Goal: Task Accomplishment & Management: Complete application form

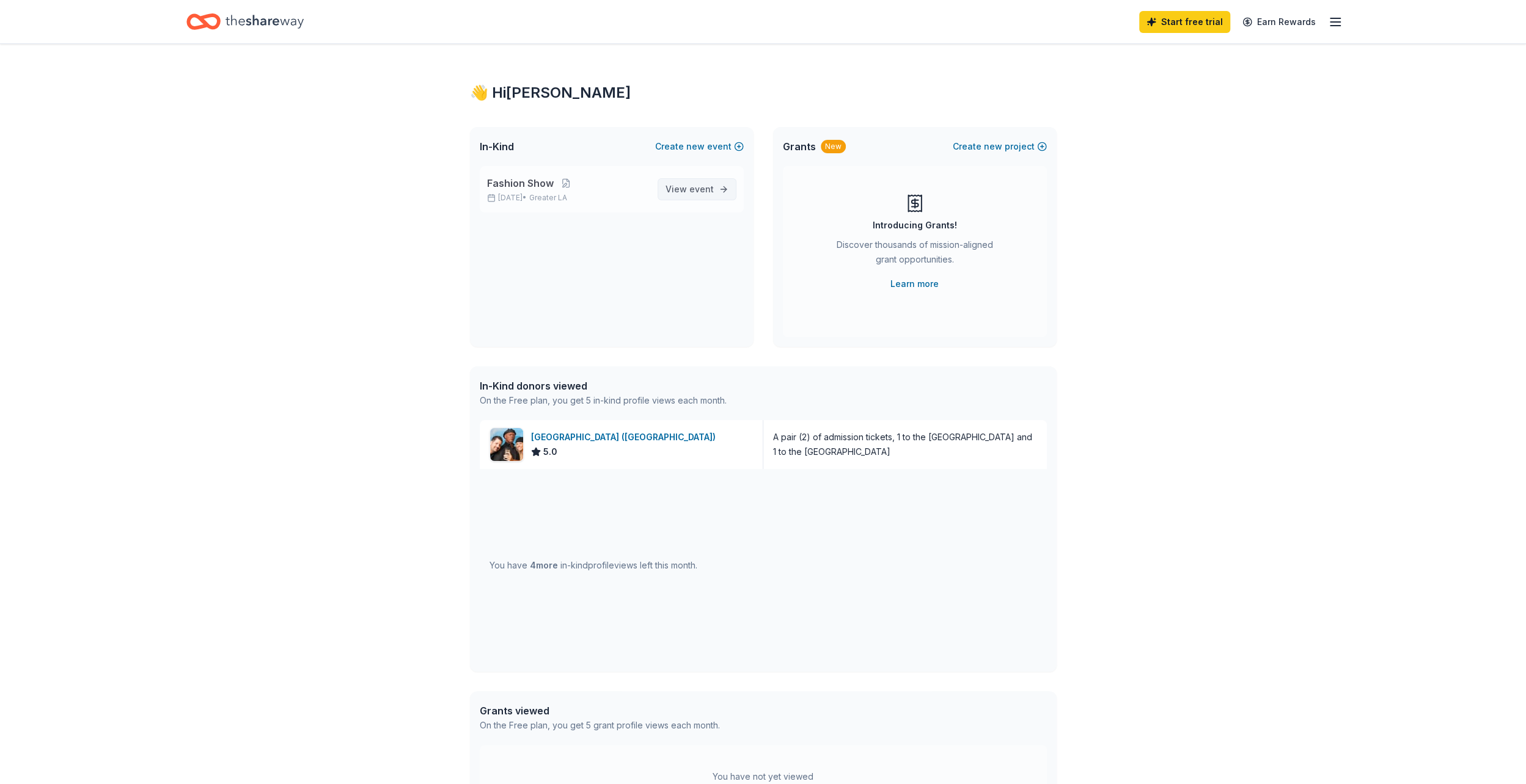
click at [678, 186] on span "View event" at bounding box center [690, 190] width 48 height 15
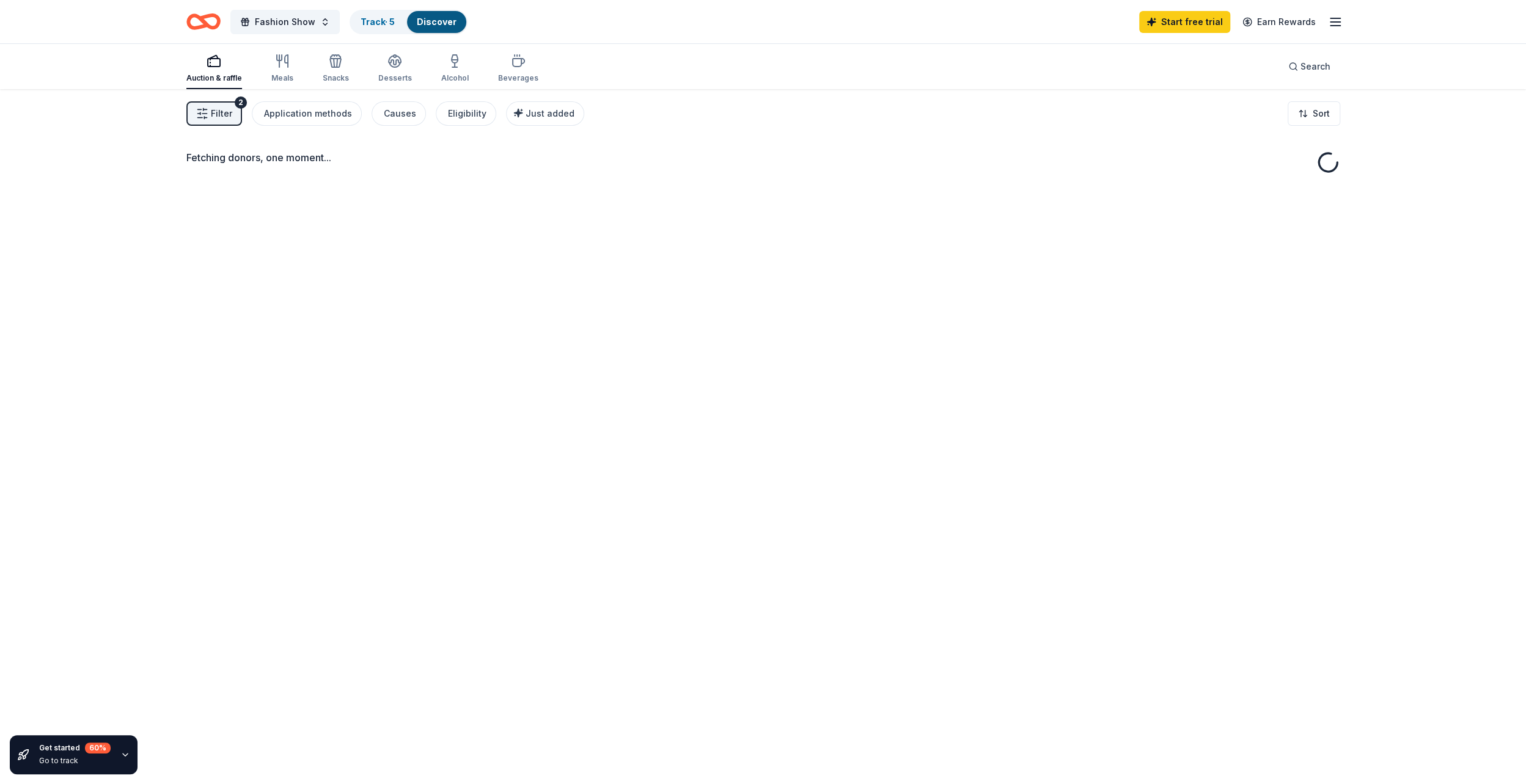
click at [521, 186] on div "Fetching donors, one moment..." at bounding box center [762, 480] width 1251 height 784
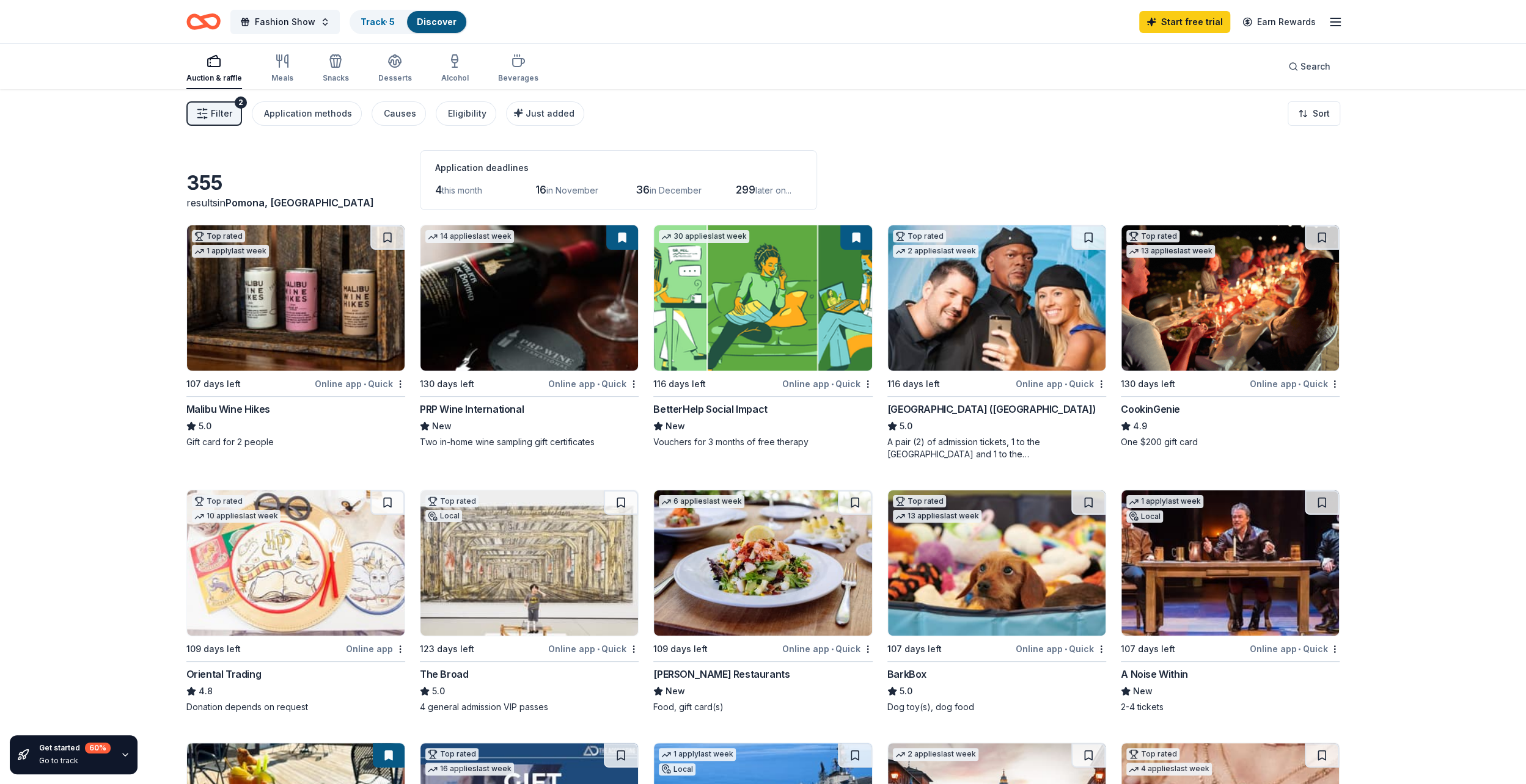
click at [961, 407] on div "[GEOGRAPHIC_DATA] ([GEOGRAPHIC_DATA])" at bounding box center [991, 409] width 208 height 15
click at [323, 343] on img at bounding box center [295, 297] width 218 height 145
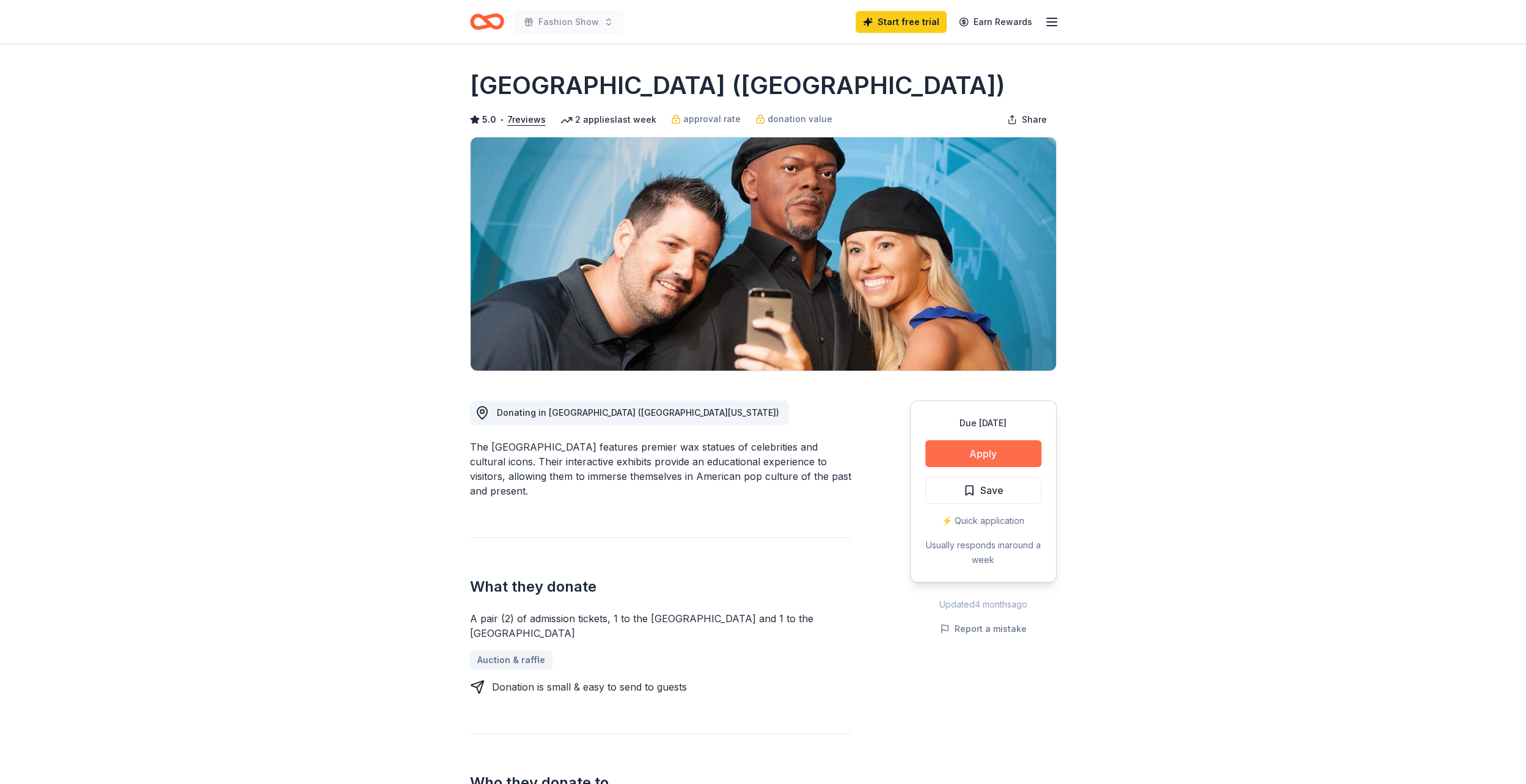
click at [959, 454] on button "Apply" at bounding box center [982, 454] width 116 height 27
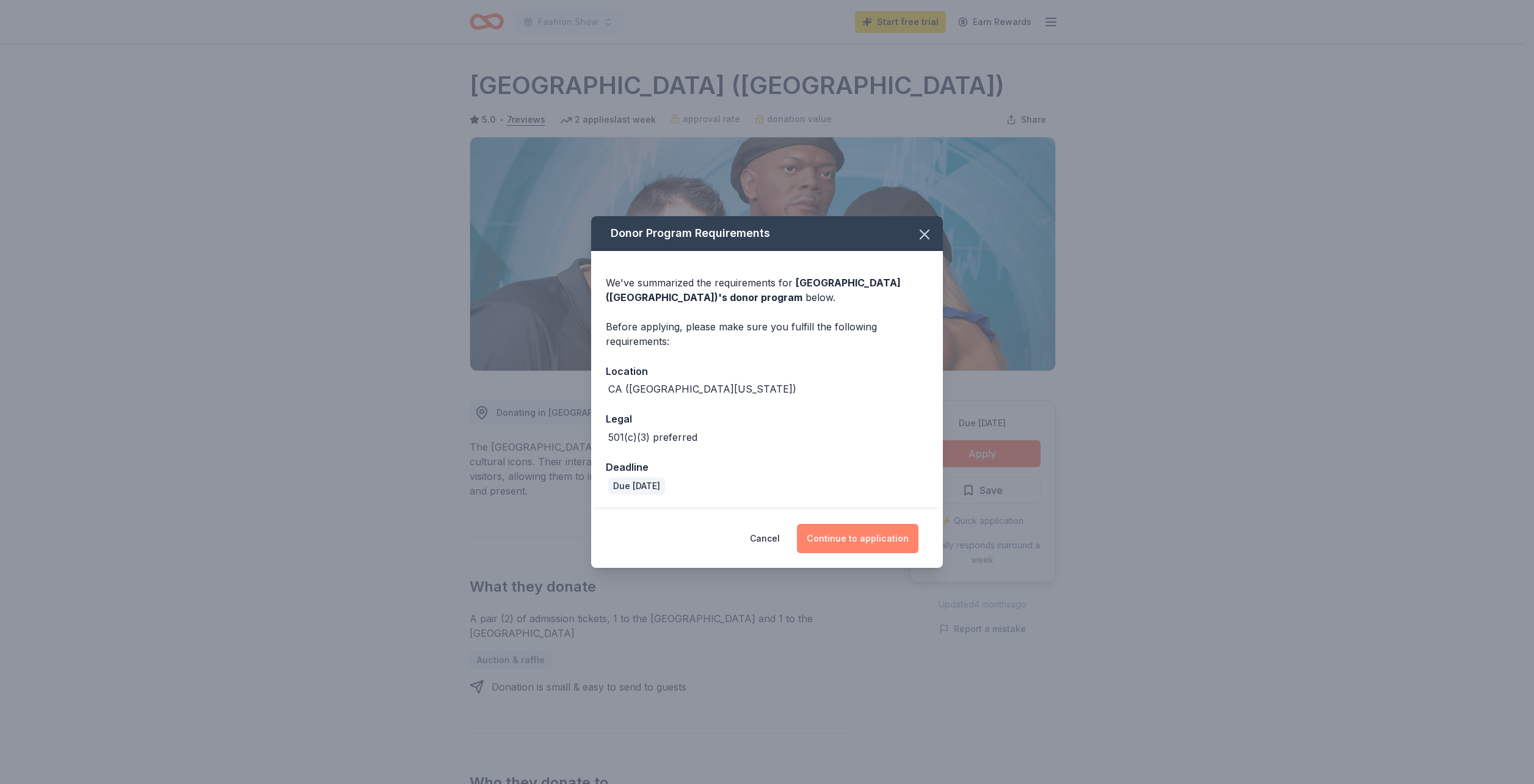
click at [851, 532] on button "Continue to application" at bounding box center [857, 539] width 121 height 30
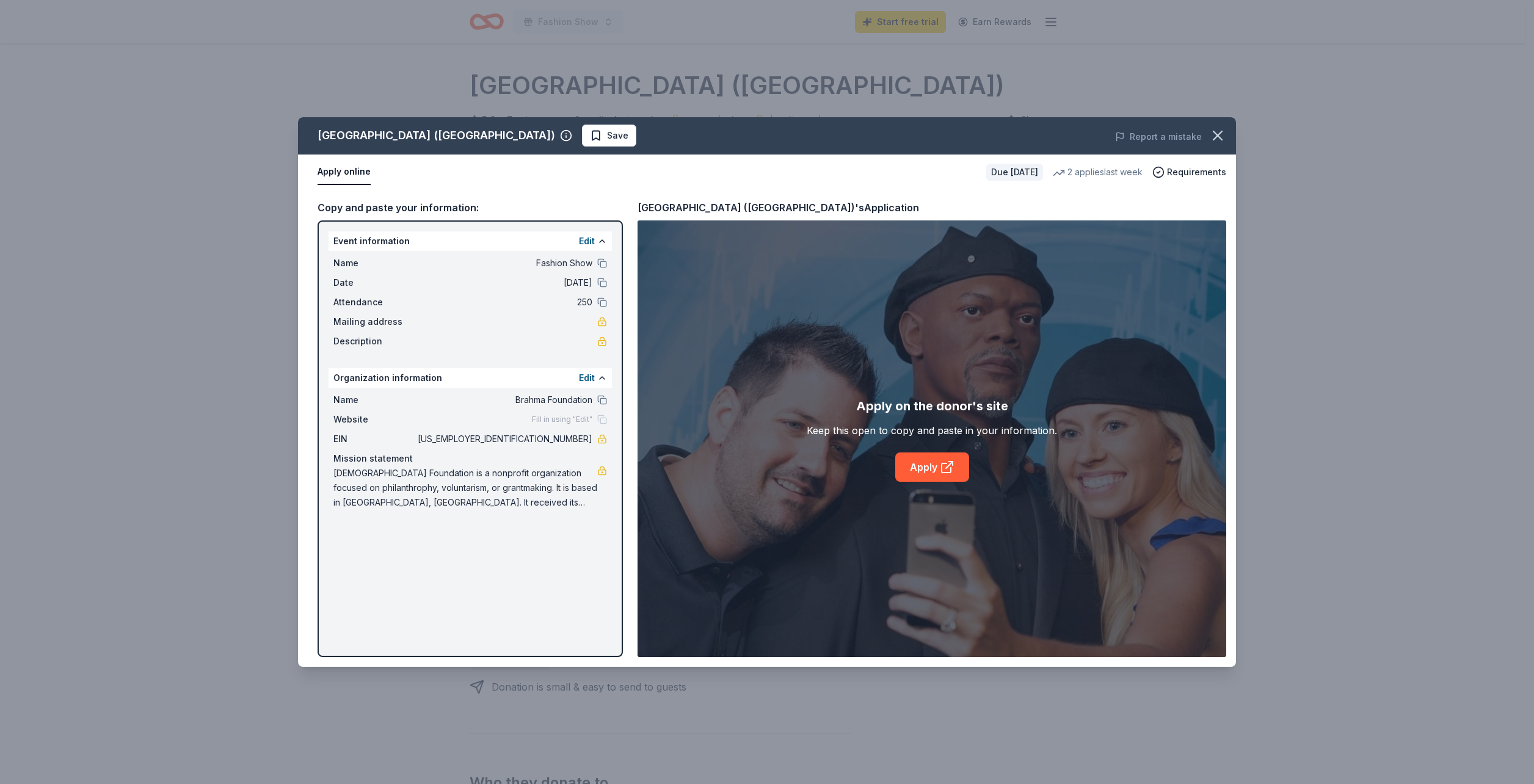
drag, startPoint x: 555, startPoint y: 254, endPoint x: 532, endPoint y: 191, distance: 67.1
click at [532, 191] on div "Copy and paste your information: Event information Edit Name Fashion Show Date …" at bounding box center [767, 428] width 938 height 477
click at [601, 325] on link at bounding box center [602, 321] width 10 height 10
click at [927, 467] on link "Apply" at bounding box center [932, 467] width 74 height 30
drag, startPoint x: 542, startPoint y: 436, endPoint x: 588, endPoint y: 437, distance: 46.0
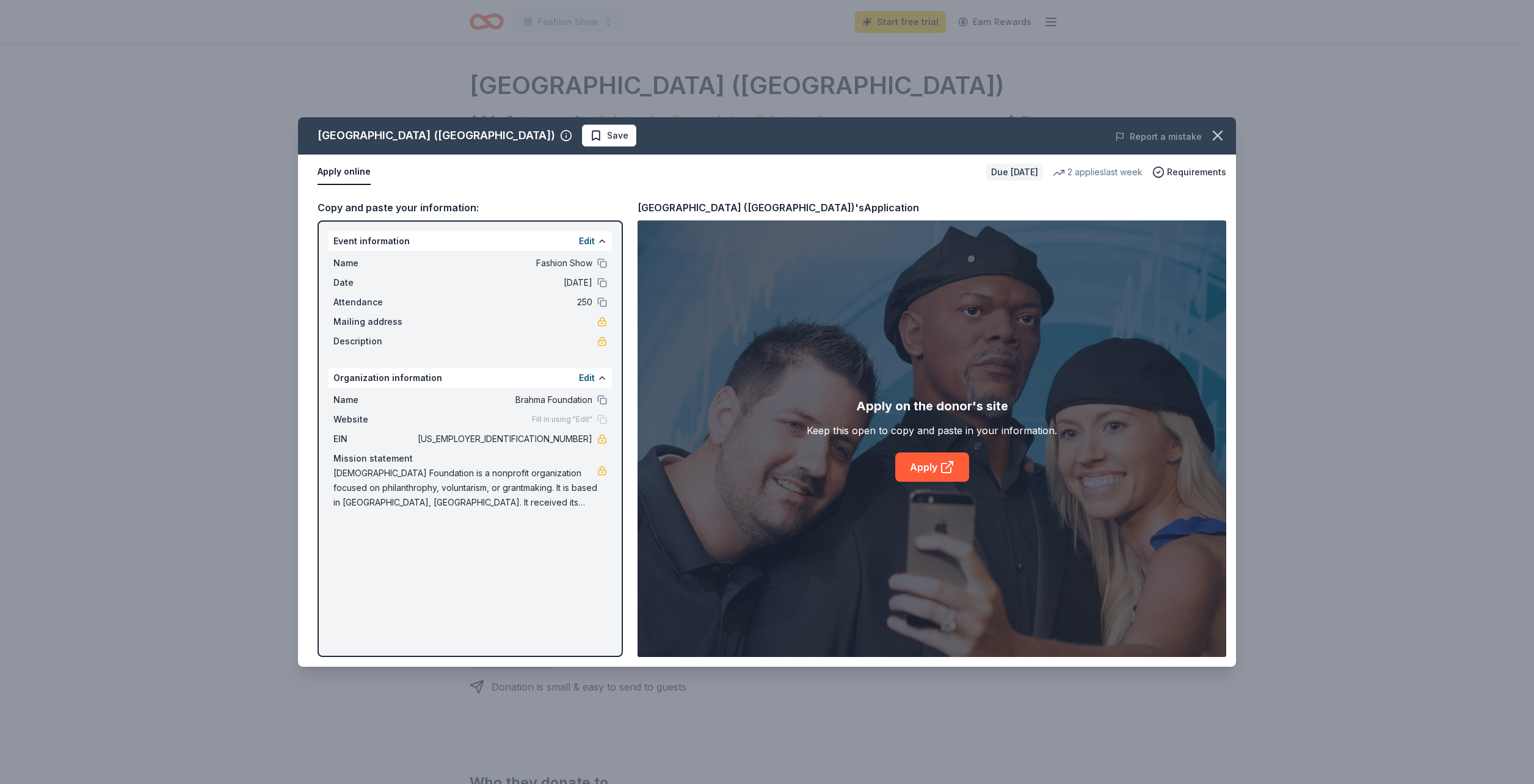
click at [588, 437] on span "[US_EMPLOYER_IDENTIFICATION_NUMBER]" at bounding box center [504, 439] width 177 height 15
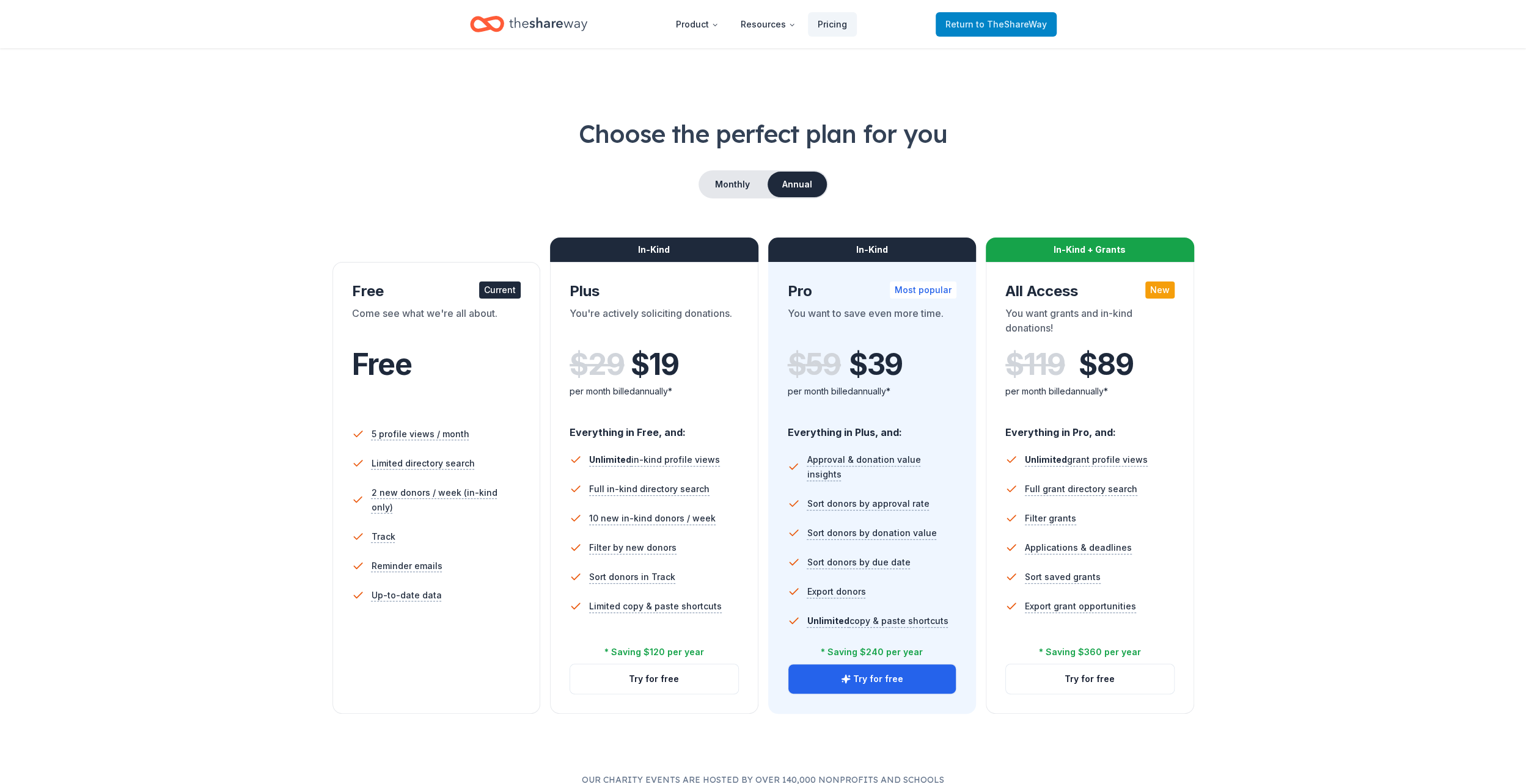
click at [1012, 28] on span "to TheShareWay" at bounding box center [1011, 23] width 71 height 10
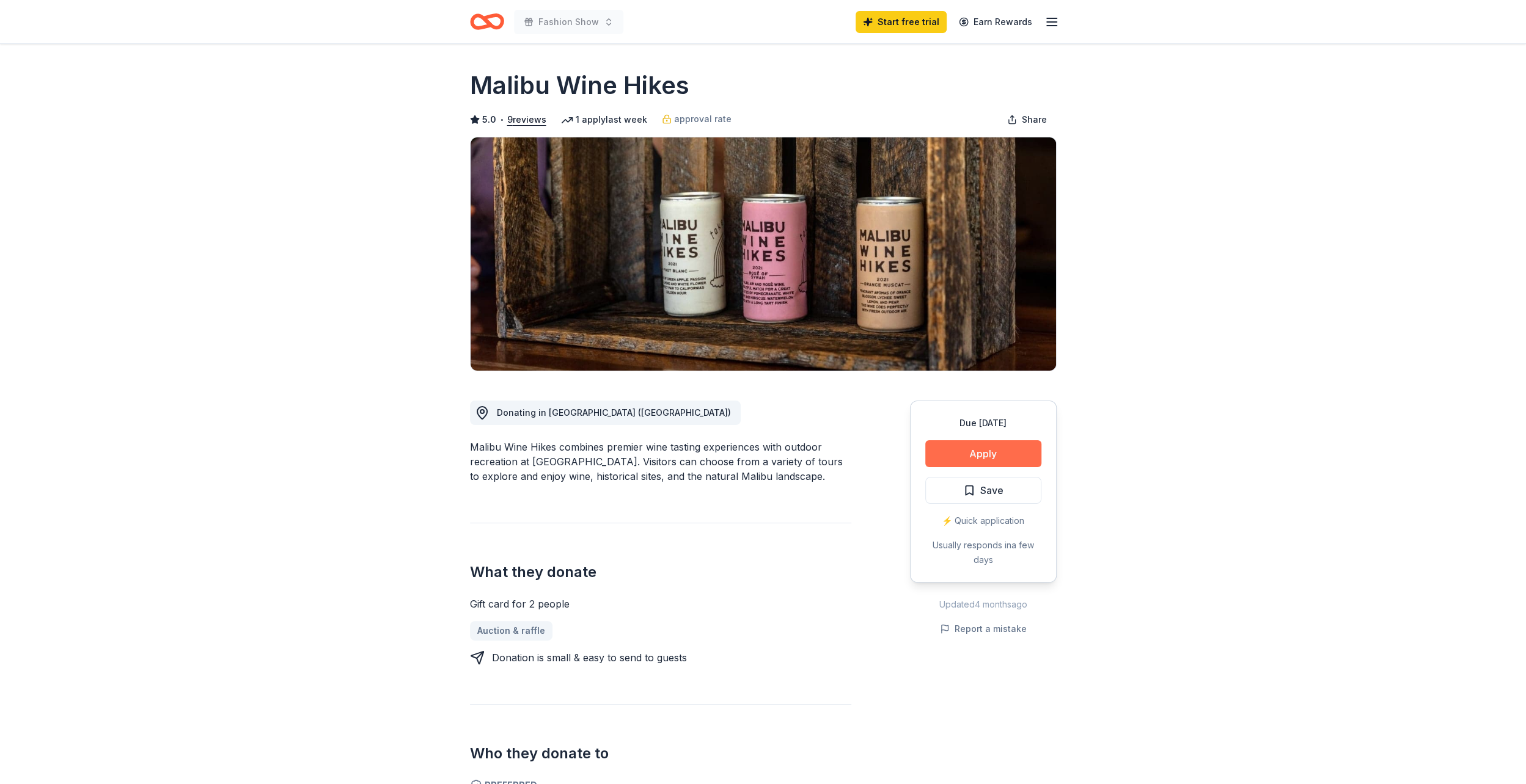
click at [970, 454] on button "Apply" at bounding box center [982, 454] width 116 height 27
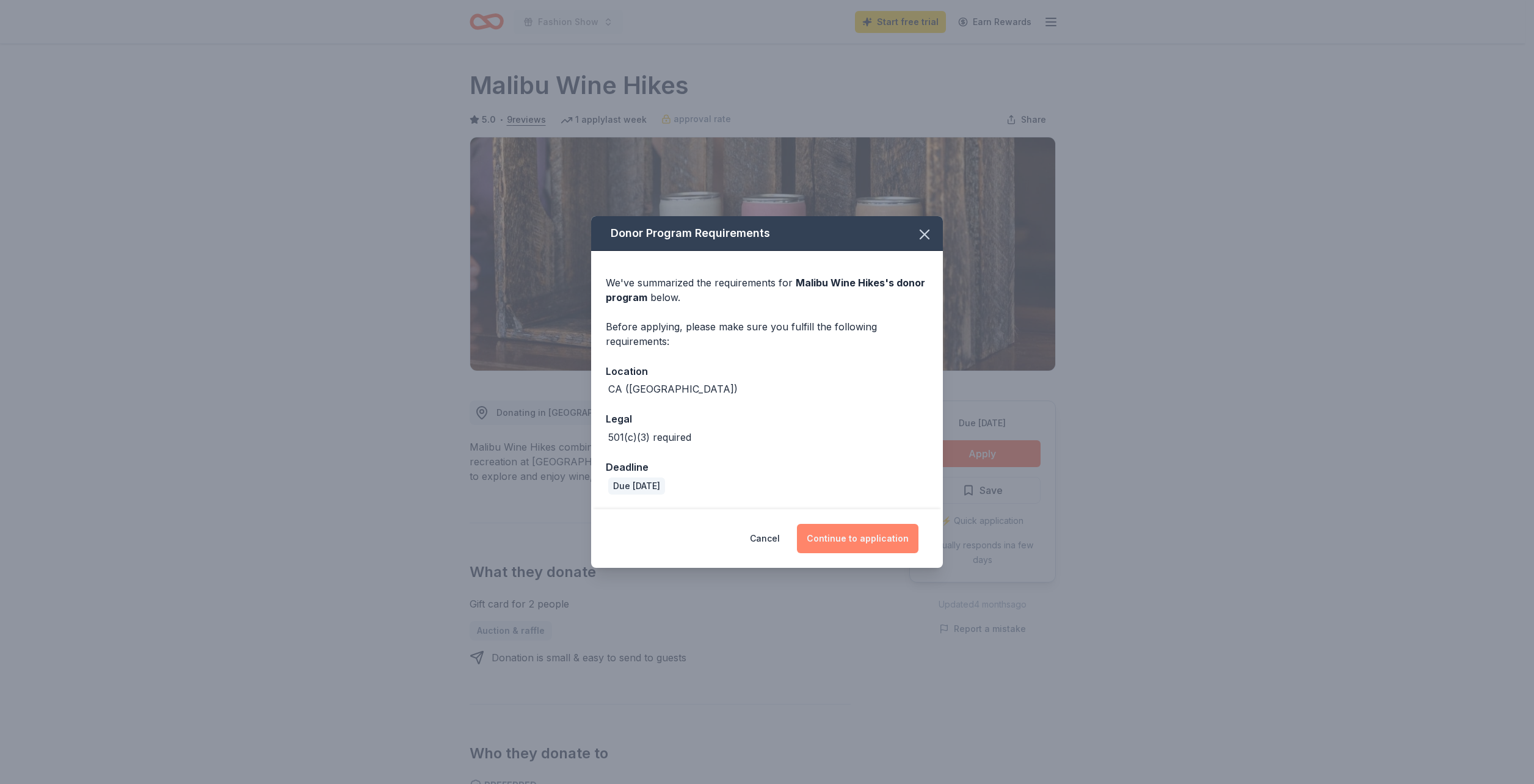
click at [859, 539] on button "Continue to application" at bounding box center [857, 539] width 121 height 30
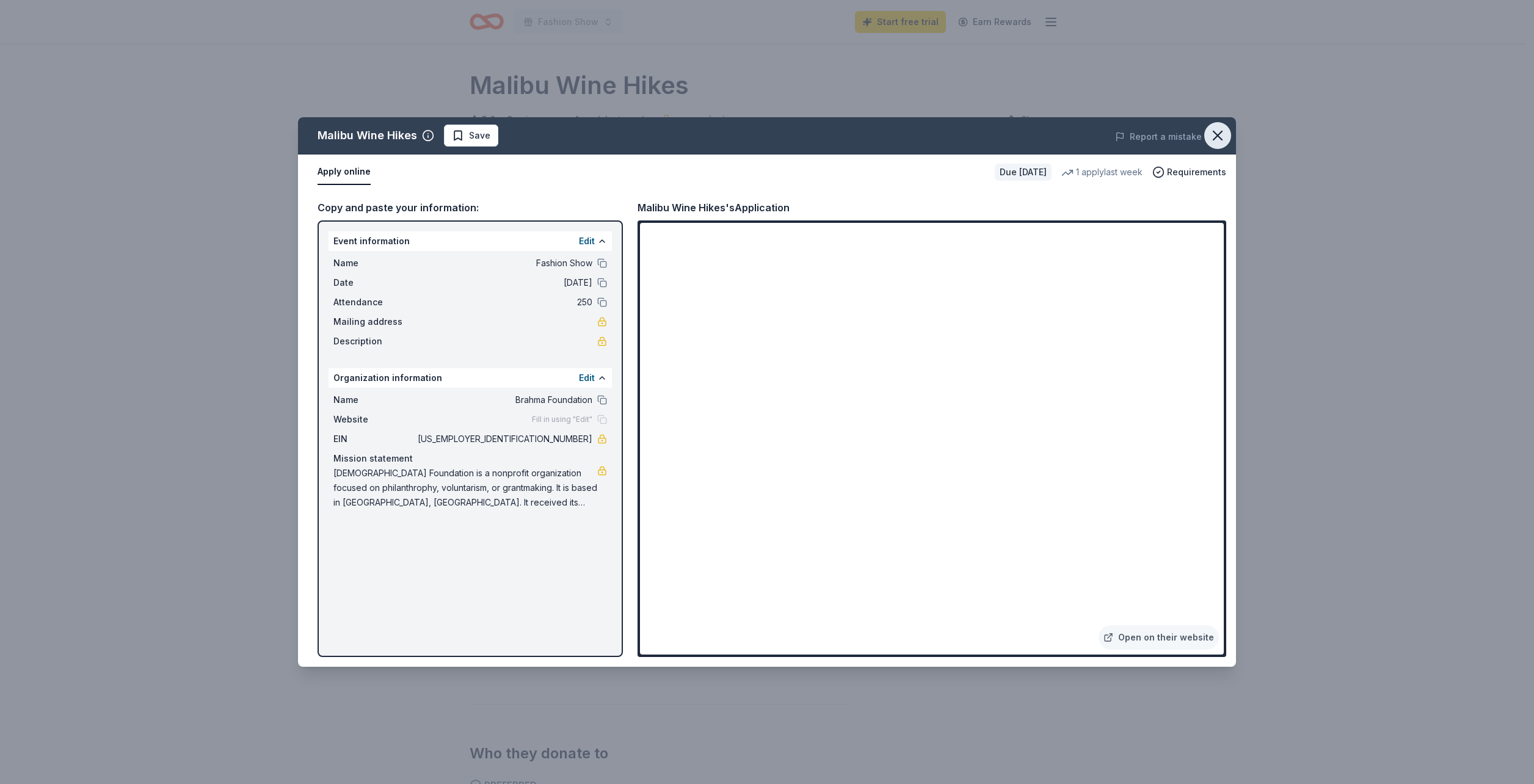
click at [1224, 136] on icon "button" at bounding box center [1217, 135] width 17 height 17
